Goal: Check status: Check status

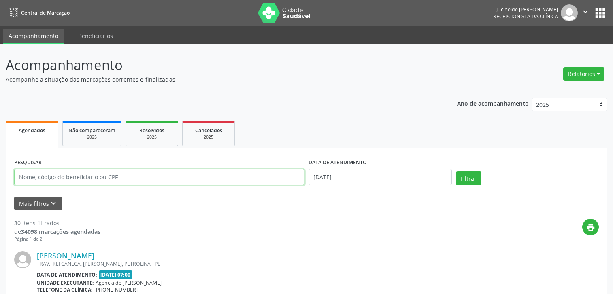
click at [190, 178] on input "text" at bounding box center [159, 177] width 290 height 16
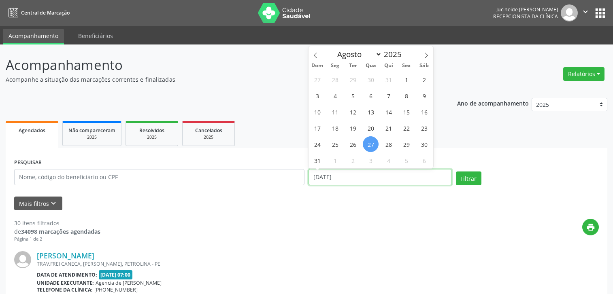
click at [356, 179] on input "[DATE]" at bounding box center [379, 177] width 143 height 16
click at [387, 147] on span "28" at bounding box center [389, 144] width 16 height 16
type input "28/08/2025"
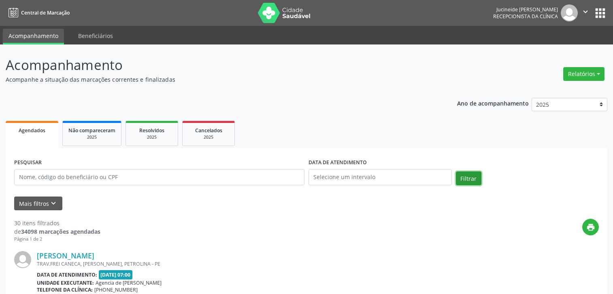
click at [466, 178] on button "Filtrar" at bounding box center [469, 179] width 26 height 14
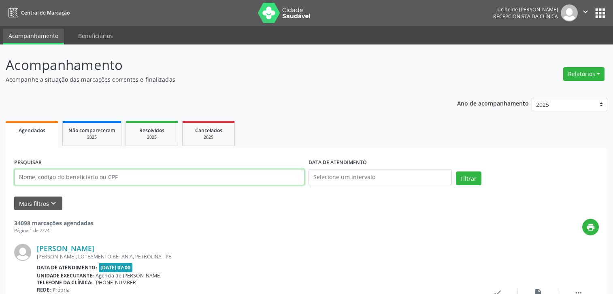
click at [140, 179] on input "text" at bounding box center [159, 177] width 290 height 16
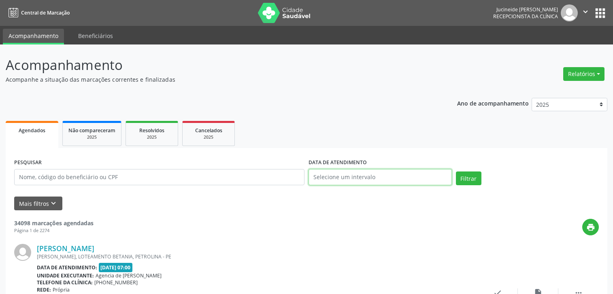
click at [338, 181] on input "text" at bounding box center [379, 177] width 143 height 16
click at [390, 147] on span "28" at bounding box center [389, 144] width 16 height 16
type input "28/08/2025"
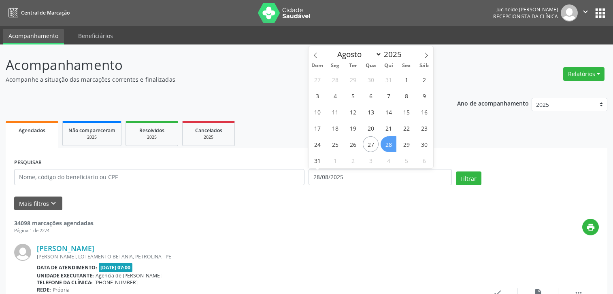
scroll to position [41, 0]
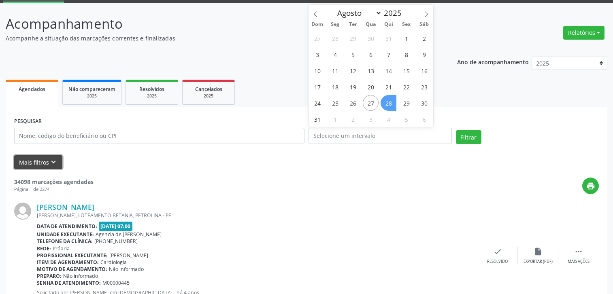
click at [51, 166] on icon "keyboard_arrow_down" at bounding box center [53, 162] width 9 height 9
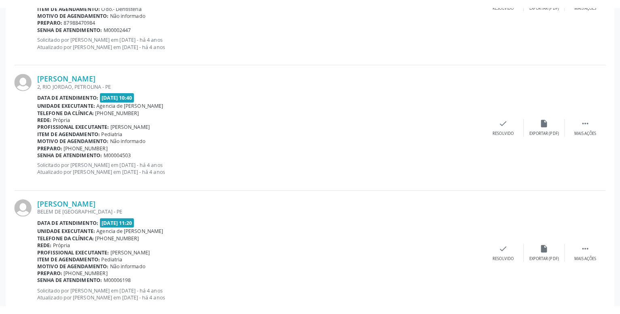
scroll to position [1569, 0]
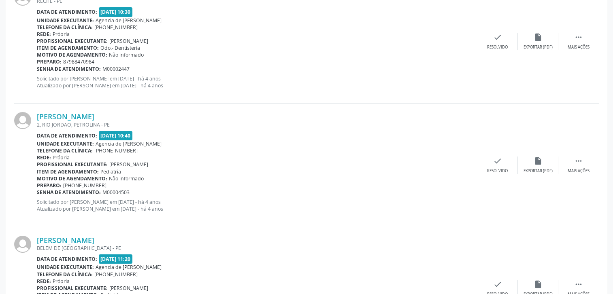
click at [94, 261] on b "Data de atendimento:" at bounding box center [67, 259] width 60 height 7
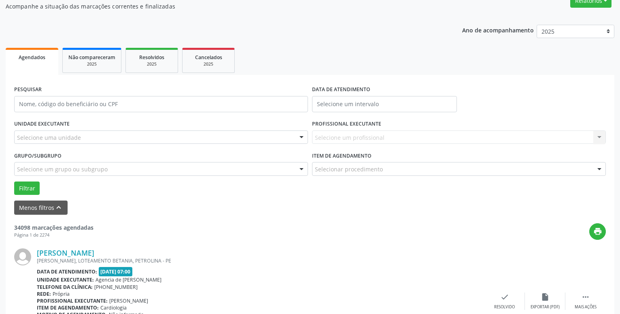
scroll to position [0, 0]
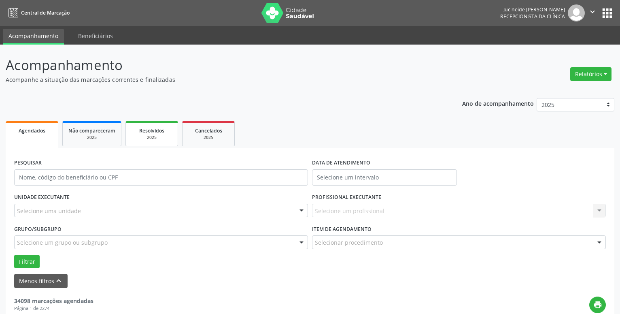
click at [154, 135] on div "2025" at bounding box center [152, 137] width 40 height 6
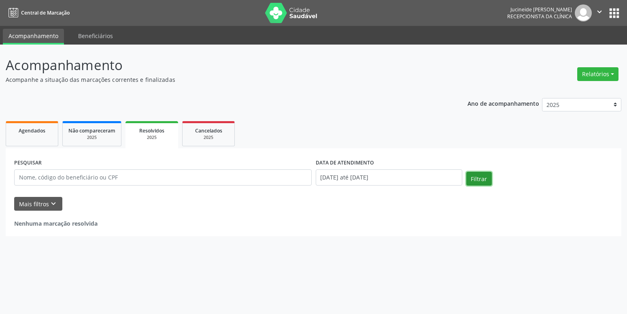
click at [472, 176] on button "Filtrar" at bounding box center [479, 179] width 26 height 14
click at [82, 37] on link "Beneficiários" at bounding box center [95, 36] width 46 height 14
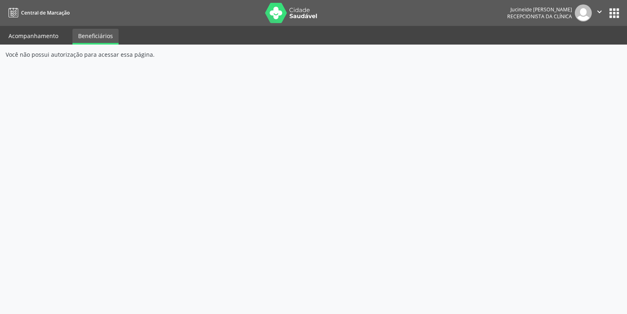
click at [40, 36] on link "Acompanhamento" at bounding box center [33, 36] width 61 height 14
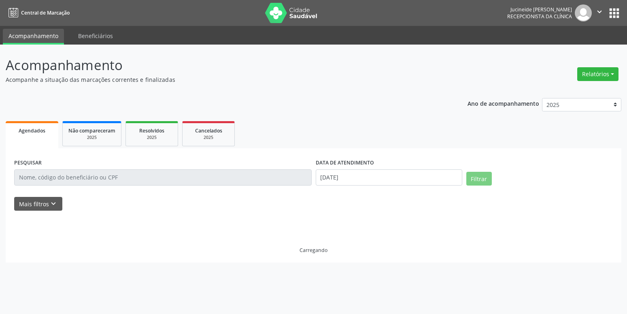
click at [45, 14] on span "Central de Marcação" at bounding box center [45, 12] width 49 height 7
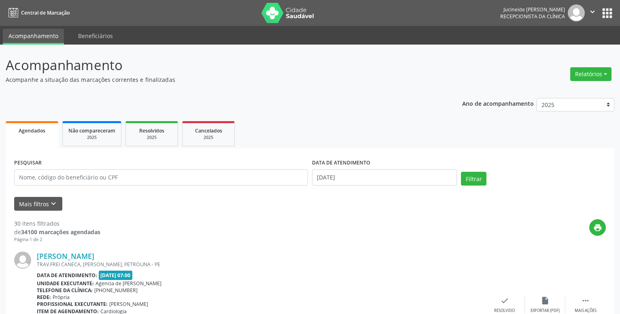
click at [52, 11] on span "Central de Marcação" at bounding box center [45, 12] width 49 height 7
click at [10, 12] on icon at bounding box center [14, 13] width 10 height 10
click at [594, 11] on icon "" at bounding box center [592, 11] width 9 height 9
click at [577, 29] on link "Configurações" at bounding box center [572, 31] width 56 height 11
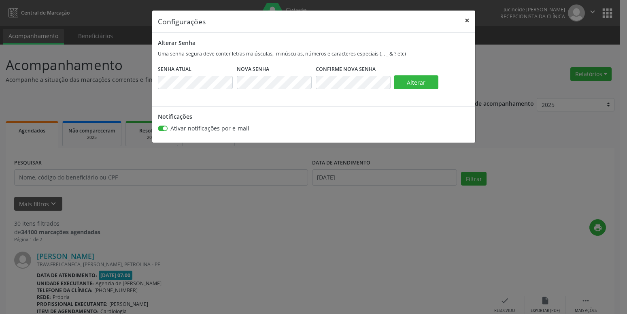
click at [466, 21] on button "×" at bounding box center [467, 21] width 16 height 20
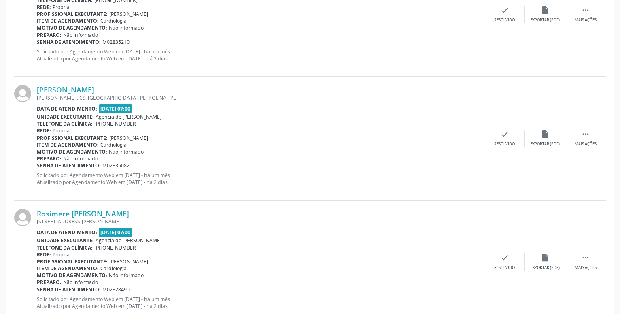
scroll to position [1032, 0]
